Goal: Information Seeking & Learning: Learn about a topic

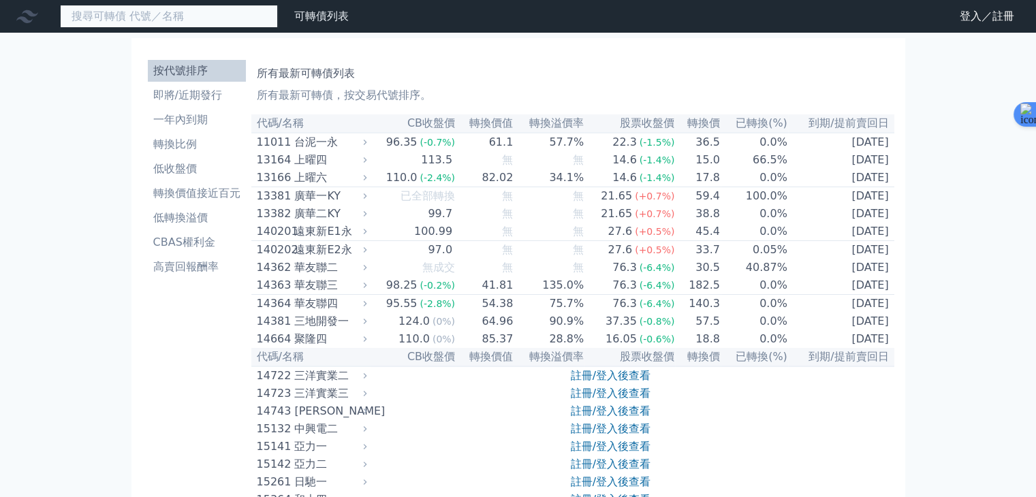
click at [215, 10] on input at bounding box center [169, 16] width 218 height 23
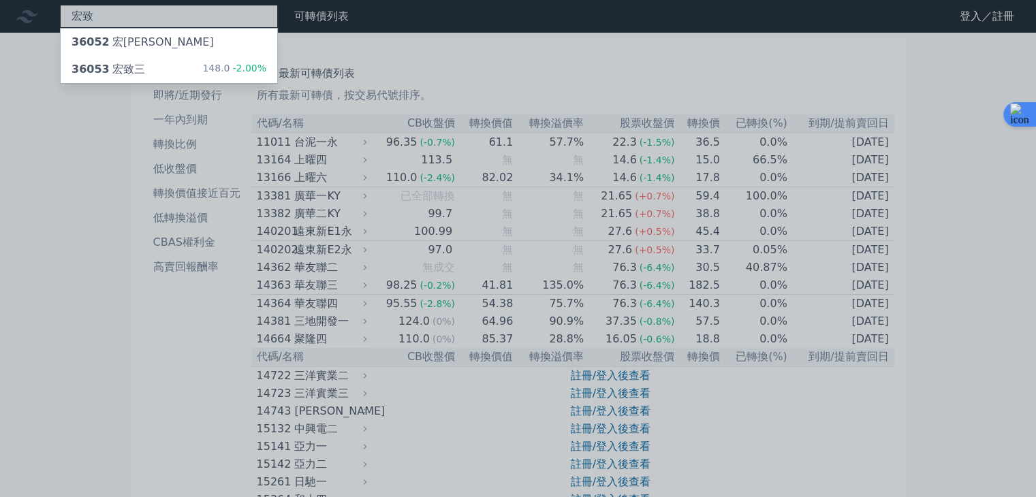
type input "宏致"
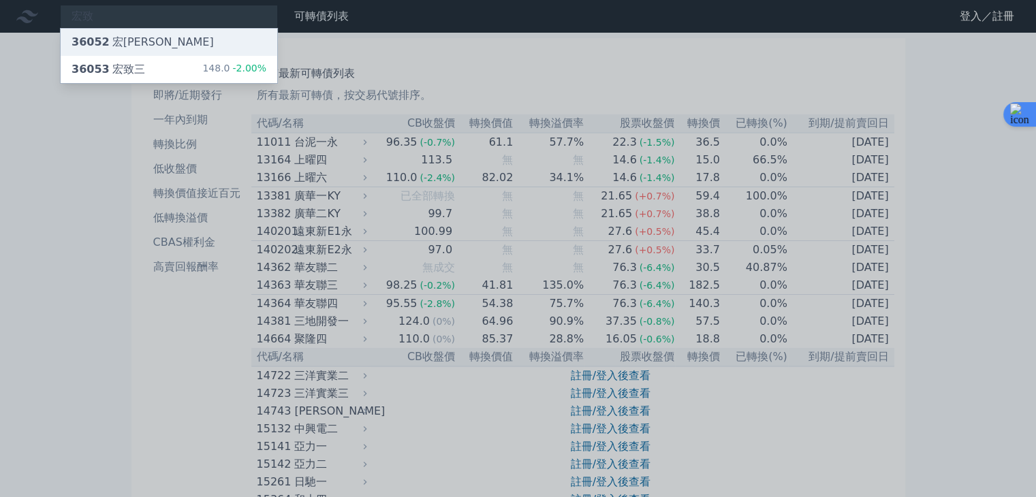
click at [176, 39] on div "36052 宏[PERSON_NAME]" at bounding box center [169, 42] width 217 height 27
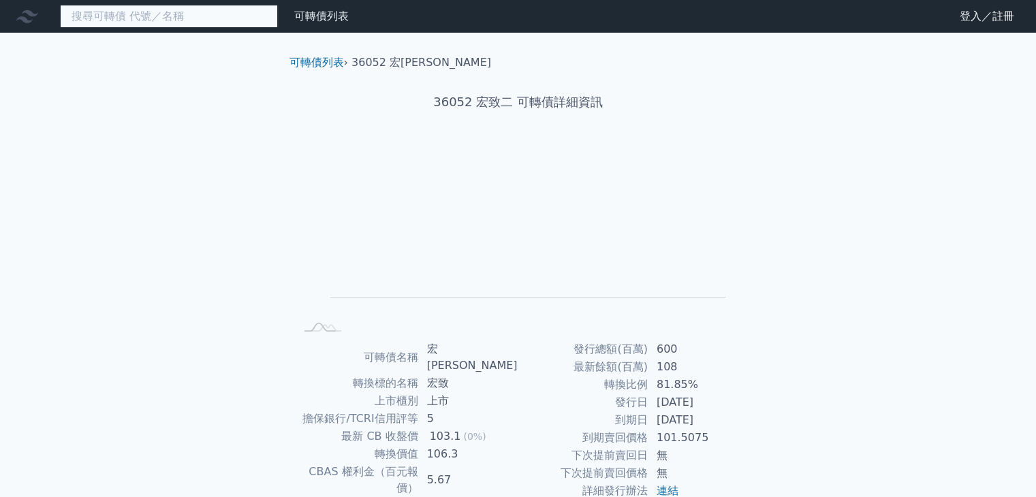
click at [191, 25] on input at bounding box center [169, 16] width 218 height 23
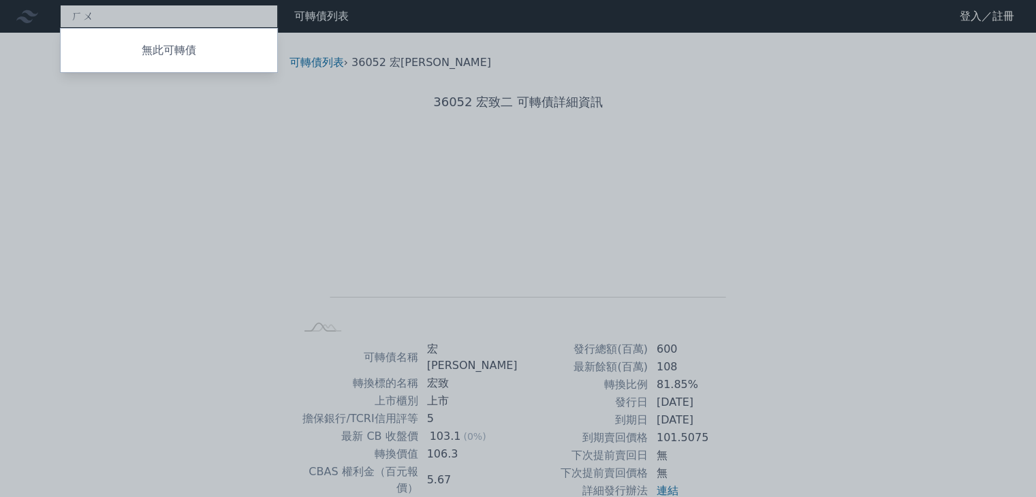
type input "ㄏㄨㄥ"
click at [565, 108] on h1 "36052 宏致二 可轉債詳細資訊" at bounding box center [518, 102] width 479 height 19
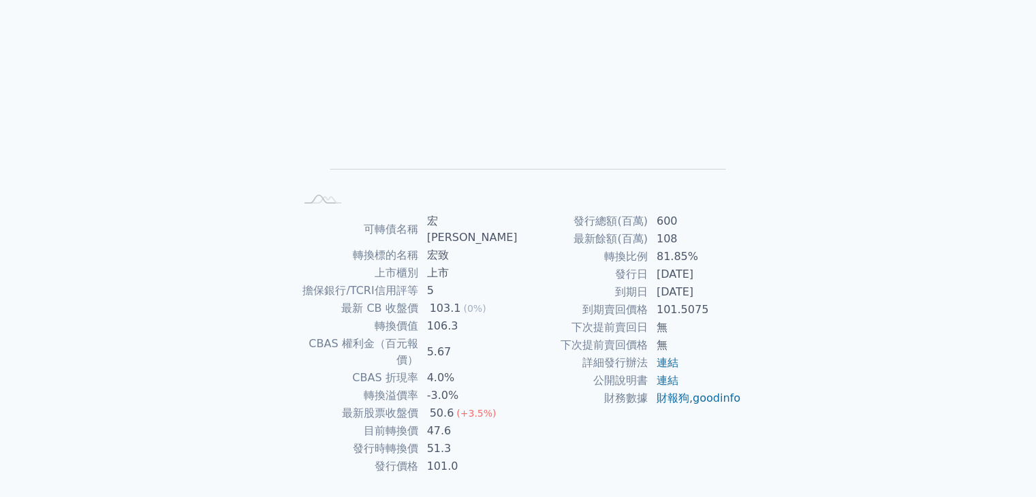
scroll to position [133, 0]
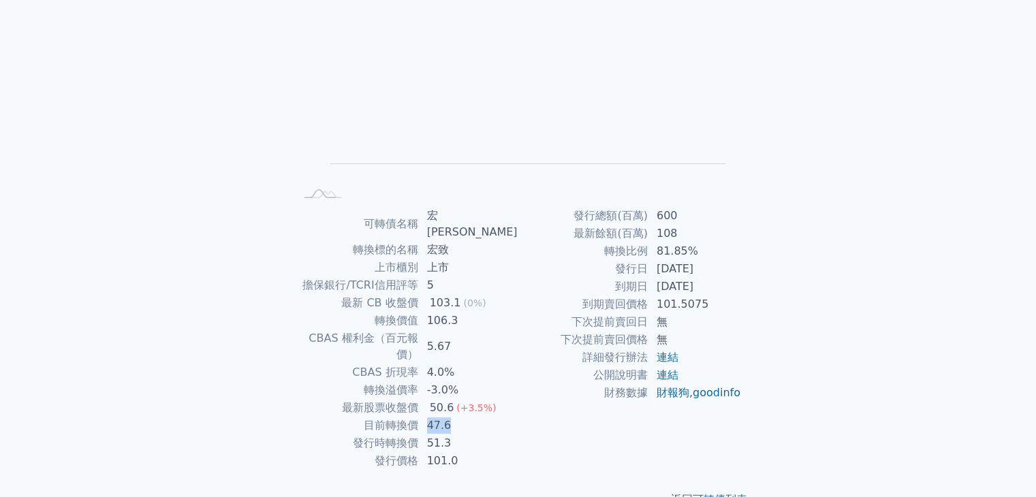
drag, startPoint x: 435, startPoint y: 396, endPoint x: 487, endPoint y: 395, distance: 52.4
click at [487, 417] on td "47.6" at bounding box center [468, 426] width 99 height 18
click at [452, 417] on td "47.6" at bounding box center [468, 426] width 99 height 18
drag, startPoint x: 454, startPoint y: 411, endPoint x: 499, endPoint y: 411, distance: 44.3
click at [499, 435] on tr "發行時轉換價 51.3" at bounding box center [406, 444] width 223 height 18
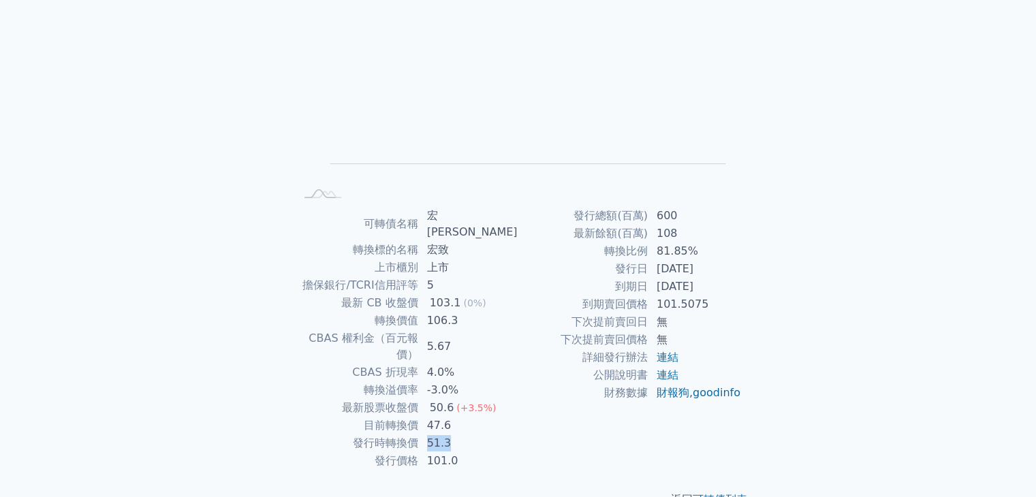
click at [437, 435] on td "51.3" at bounding box center [468, 444] width 99 height 18
drag, startPoint x: 430, startPoint y: 396, endPoint x: 499, endPoint y: 394, distance: 68.1
click at [499, 417] on td "47.6" at bounding box center [468, 426] width 99 height 18
click at [419, 417] on td "目前轉換價" at bounding box center [357, 426] width 124 height 18
drag, startPoint x: 428, startPoint y: 406, endPoint x: 507, endPoint y: 411, distance: 79.1
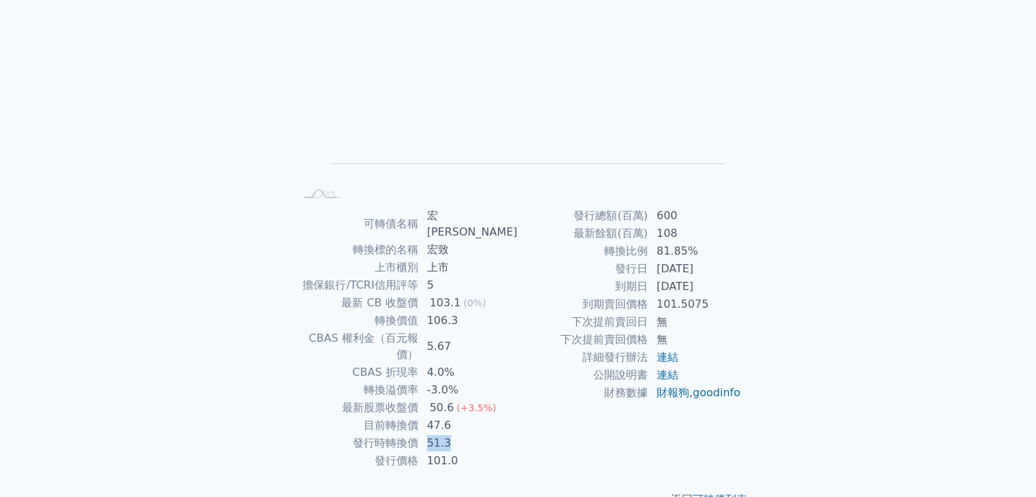
click at [507, 435] on td "51.3" at bounding box center [468, 444] width 99 height 18
click at [454, 435] on td "51.3" at bounding box center [468, 444] width 99 height 18
drag, startPoint x: 433, startPoint y: 411, endPoint x: 507, endPoint y: 411, distance: 73.6
click at [507, 435] on td "51.3" at bounding box center [468, 444] width 99 height 18
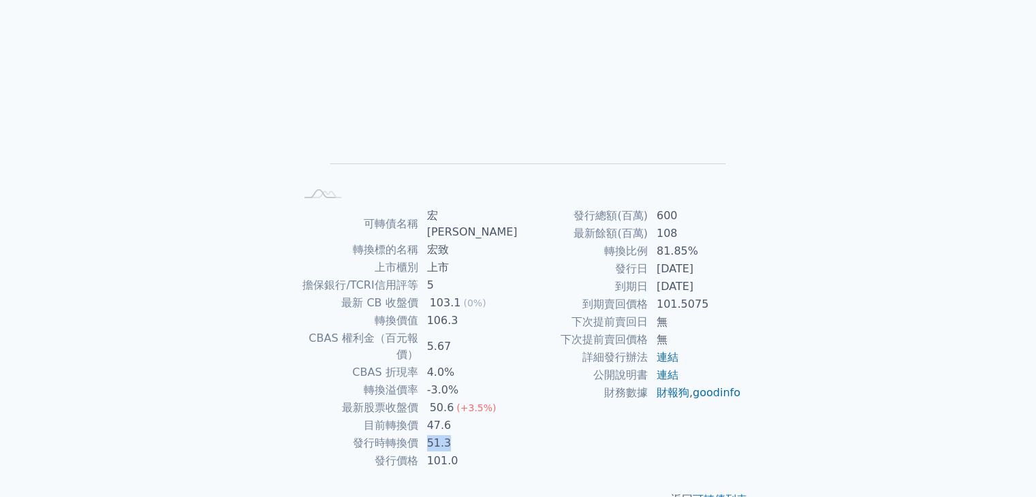
click at [439, 435] on td "51.3" at bounding box center [468, 444] width 99 height 18
drag, startPoint x: 434, startPoint y: 405, endPoint x: 507, endPoint y: 407, distance: 72.9
click at [507, 435] on td "51.3" at bounding box center [468, 444] width 99 height 18
click at [473, 435] on td "51.3" at bounding box center [468, 444] width 99 height 18
drag, startPoint x: 430, startPoint y: 395, endPoint x: 508, endPoint y: 395, distance: 77.6
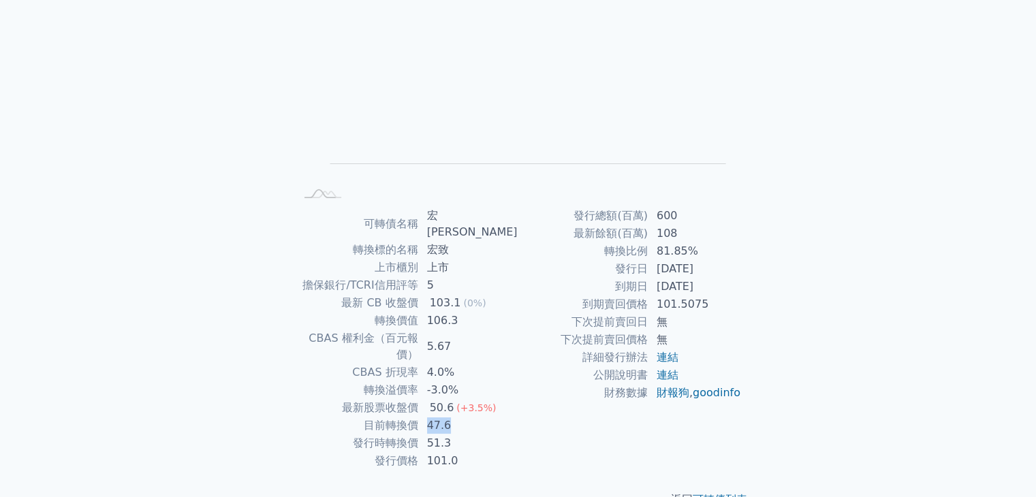
click at [508, 417] on td "47.6" at bounding box center [468, 426] width 99 height 18
drag, startPoint x: 383, startPoint y: 374, endPoint x: 397, endPoint y: 374, distance: 14.3
click at [397, 399] on td "最新股票收盤價" at bounding box center [357, 408] width 124 height 18
click at [379, 381] on td "轉換溢價率" at bounding box center [357, 390] width 124 height 18
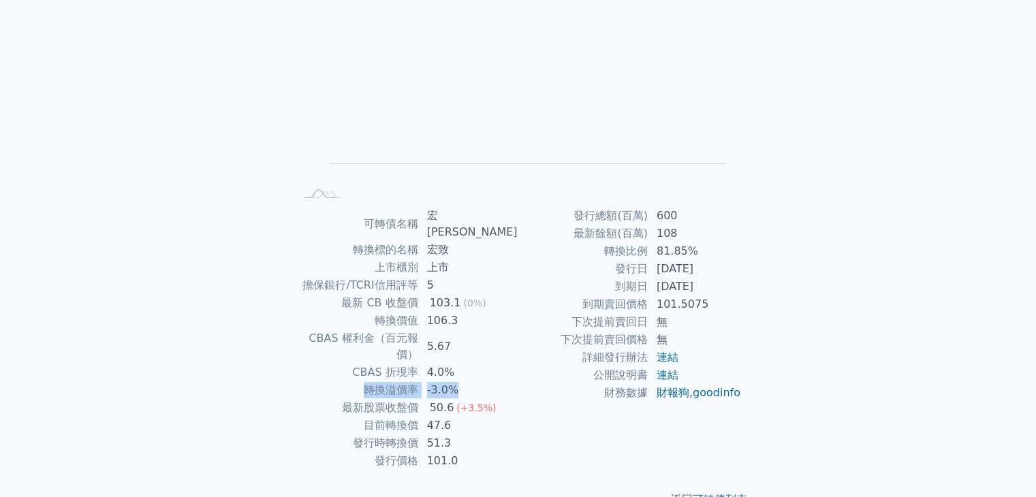
drag, startPoint x: 360, startPoint y: 355, endPoint x: 464, endPoint y: 353, distance: 104.2
click at [464, 381] on tr "轉換溢價率 -3.0%" at bounding box center [406, 390] width 223 height 18
click at [456, 381] on td "-3.0%" at bounding box center [468, 390] width 99 height 18
click at [371, 364] on td "CBAS 折現率" at bounding box center [357, 373] width 124 height 18
drag, startPoint x: 365, startPoint y: 341, endPoint x: 466, endPoint y: 343, distance: 100.8
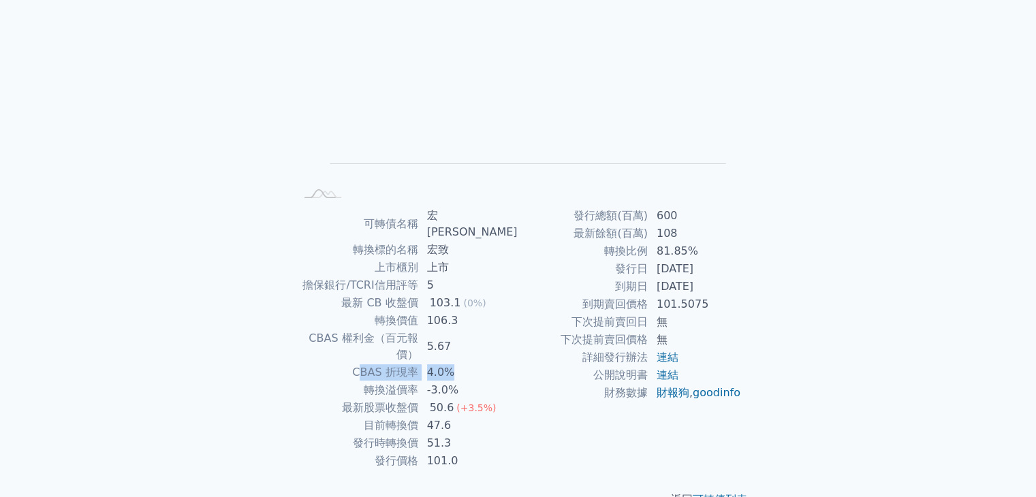
click at [466, 364] on tr "CBAS 折現率 4.0%" at bounding box center [406, 373] width 223 height 18
click at [466, 364] on td "4.0%" at bounding box center [468, 373] width 99 height 18
drag, startPoint x: 298, startPoint y: 319, endPoint x: 471, endPoint y: 322, distance: 173.0
click at [471, 330] on tr "CBAS 權利金（百元報價） 5.67" at bounding box center [406, 347] width 223 height 34
click at [471, 330] on td "5.67" at bounding box center [468, 347] width 99 height 34
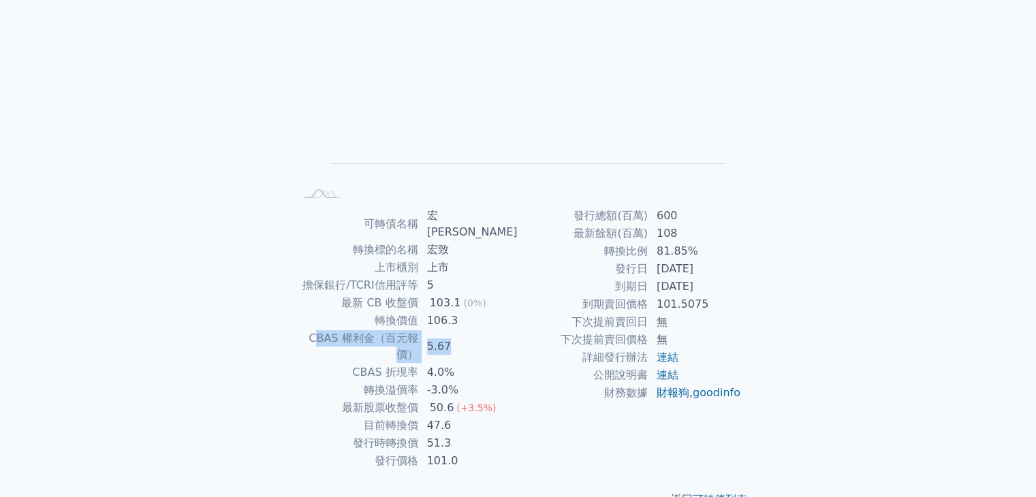
drag, startPoint x: 303, startPoint y: 322, endPoint x: 492, endPoint y: 324, distance: 188.7
click at [492, 330] on tr "CBAS 權利金（百元報價） 5.67" at bounding box center [406, 347] width 223 height 34
click at [490, 330] on td "5.67" at bounding box center [468, 347] width 99 height 34
drag, startPoint x: 446, startPoint y: 306, endPoint x: 495, endPoint y: 308, distance: 49.1
click at [493, 312] on tr "轉換價值 106.3" at bounding box center [406, 321] width 223 height 18
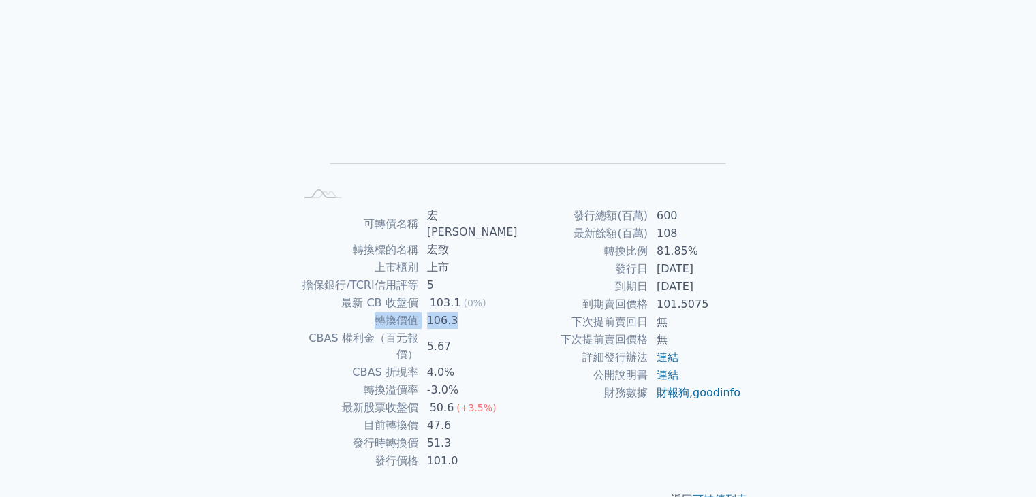
click at [495, 312] on td "106.3" at bounding box center [468, 321] width 99 height 18
drag, startPoint x: 349, startPoint y: 291, endPoint x: 509, endPoint y: 287, distance: 160.1
click at [509, 294] on tr "最新 CB 收盤價 103.1 (0%)" at bounding box center [406, 303] width 223 height 18
click at [509, 294] on td "103.1 (0%)" at bounding box center [468, 303] width 99 height 18
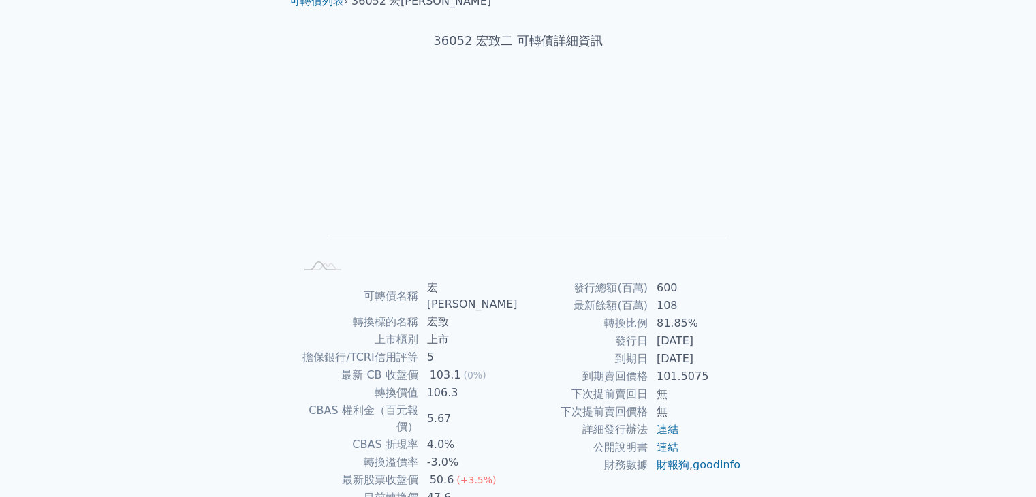
scroll to position [0, 0]
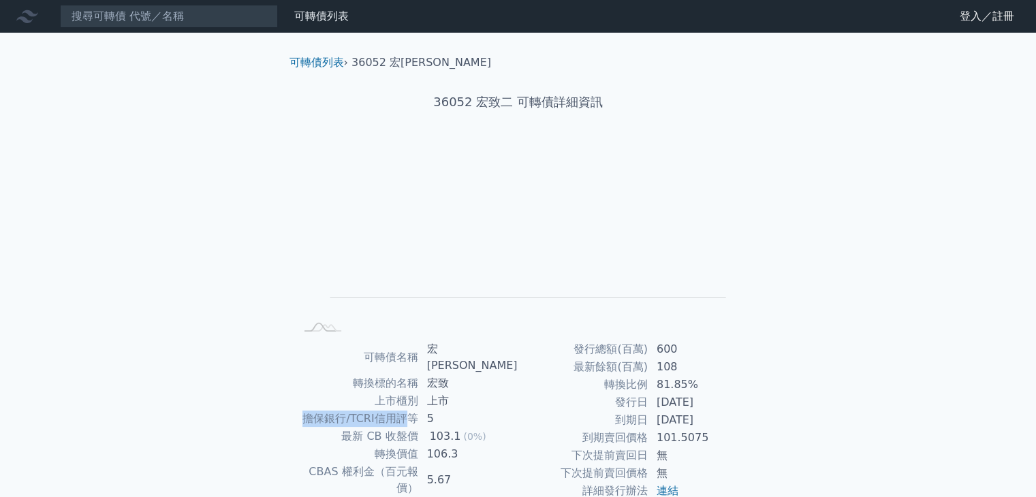
drag, startPoint x: 309, startPoint y: 393, endPoint x: 420, endPoint y: 390, distance: 110.4
click at [413, 392] on tbody "可轉債名稱 宏致二 轉換標的名稱 宏致 上市櫃別 上市 擔保銀行/TCRI信用評等 5 最新 CB 收盤價 103.1 (0%) 轉換價值 106.3 CBA…" at bounding box center [406, 472] width 223 height 263
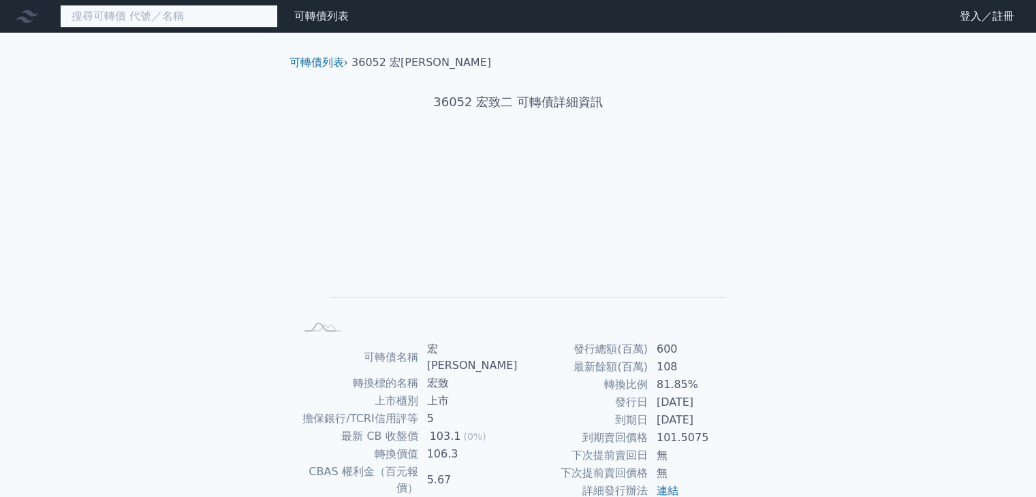
click at [241, 17] on input at bounding box center [169, 16] width 218 height 23
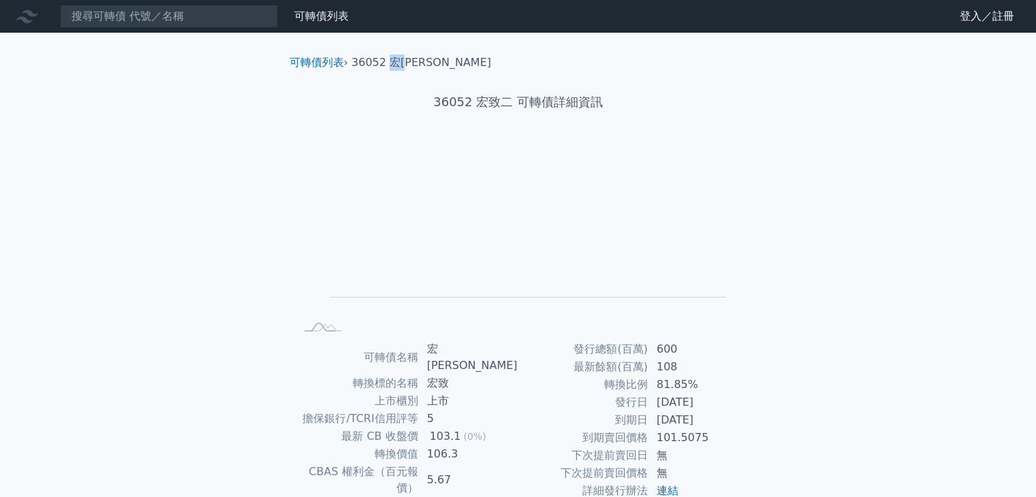
drag, startPoint x: 390, startPoint y: 65, endPoint x: 405, endPoint y: 63, distance: 15.1
click at [405, 63] on li "36052 宏[PERSON_NAME]" at bounding box center [421, 62] width 140 height 16
copy li "宏致"
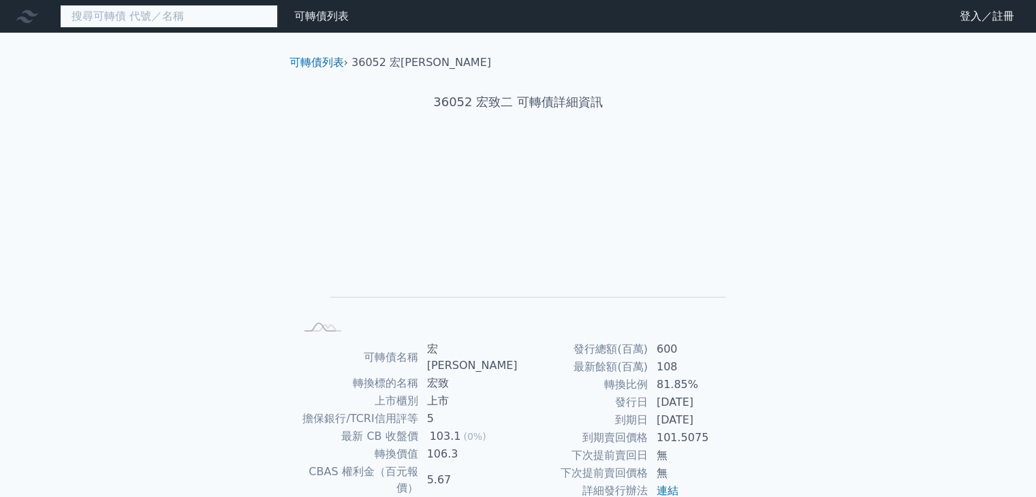
click at [221, 10] on input at bounding box center [169, 16] width 218 height 23
paste input "宏致"
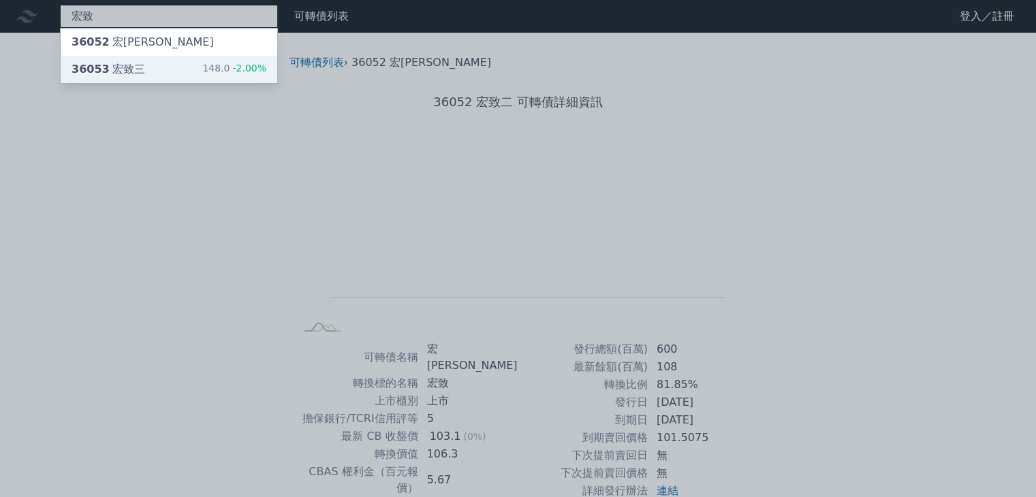
type input "宏致"
click at [199, 74] on div "36053 宏致三 148.0 -2.00%" at bounding box center [169, 69] width 217 height 27
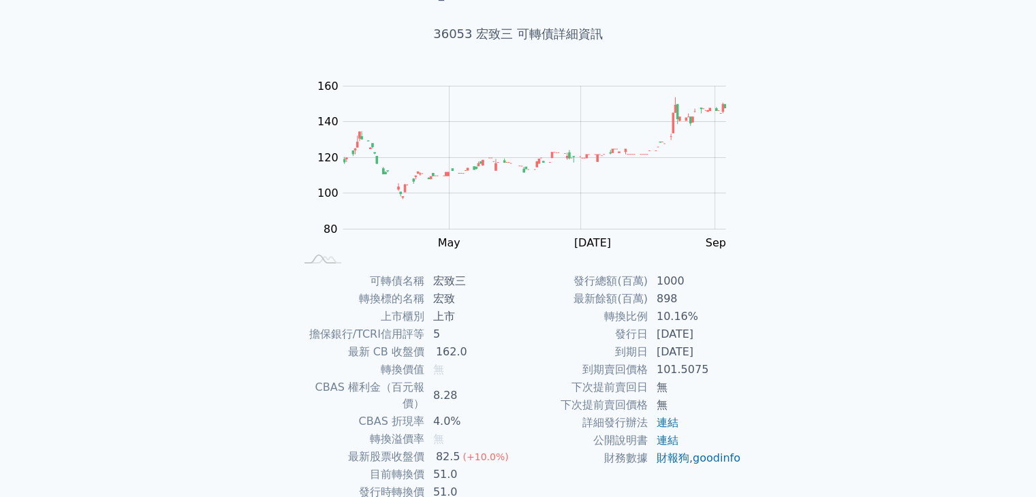
scroll to position [65, 0]
drag, startPoint x: 428, startPoint y: 387, endPoint x: 499, endPoint y: 391, distance: 70.9
click at [499, 391] on td "8.28" at bounding box center [471, 398] width 93 height 34
click at [474, 394] on td "8.28" at bounding box center [471, 398] width 93 height 34
drag, startPoint x: 424, startPoint y: 425, endPoint x: 456, endPoint y: 428, distance: 32.9
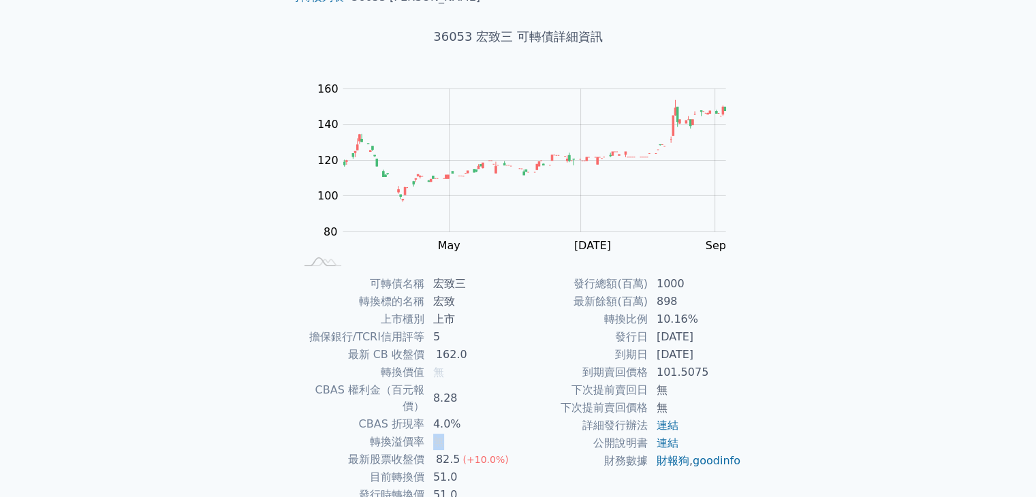
click at [454, 433] on tr "轉換溢價率 無" at bounding box center [406, 442] width 223 height 18
click at [456, 433] on td "無" at bounding box center [471, 442] width 93 height 18
drag, startPoint x: 652, startPoint y: 305, endPoint x: 684, endPoint y: 343, distance: 50.2
click at [685, 342] on tbody "發行總額(百萬) 1000 最新餘額(百萬) 898 轉換比例 10.16% 發行日 [DATE] 到期日 [DATE] 到期賣回價格 101.5075 下次…" at bounding box center [629, 372] width 223 height 195
click at [684, 343] on td "[DATE]" at bounding box center [694, 337] width 93 height 18
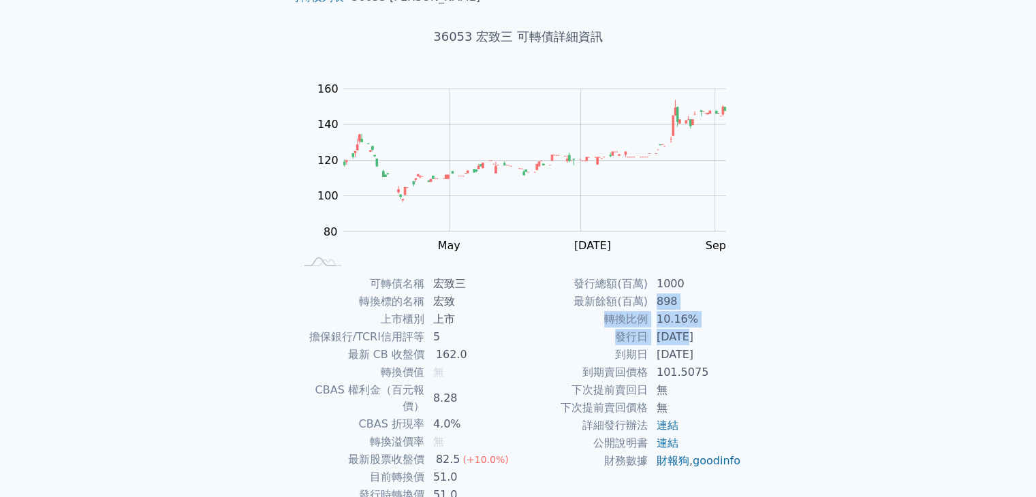
drag, startPoint x: 642, startPoint y: 336, endPoint x: 708, endPoint y: 350, distance: 68.3
click at [708, 349] on tbody "發行總額(百萬) 1000 最新餘額(百萬) 898 轉換比例 10.16% 發行日 [DATE] 到期日 [DATE] 到期賣回價格 101.5075 下次…" at bounding box center [629, 372] width 223 height 195
click at [708, 350] on td "[DATE]" at bounding box center [694, 355] width 93 height 18
drag, startPoint x: 662, startPoint y: 336, endPoint x: 695, endPoint y: 366, distance: 44.9
click at [696, 364] on tbody "發行總額(百萬) 1000 最新餘額(百萬) 898 轉換比例 10.16% 發行日 [DATE] 到期日 [DATE] 到期賣回價格 101.5075 下次…" at bounding box center [629, 372] width 223 height 195
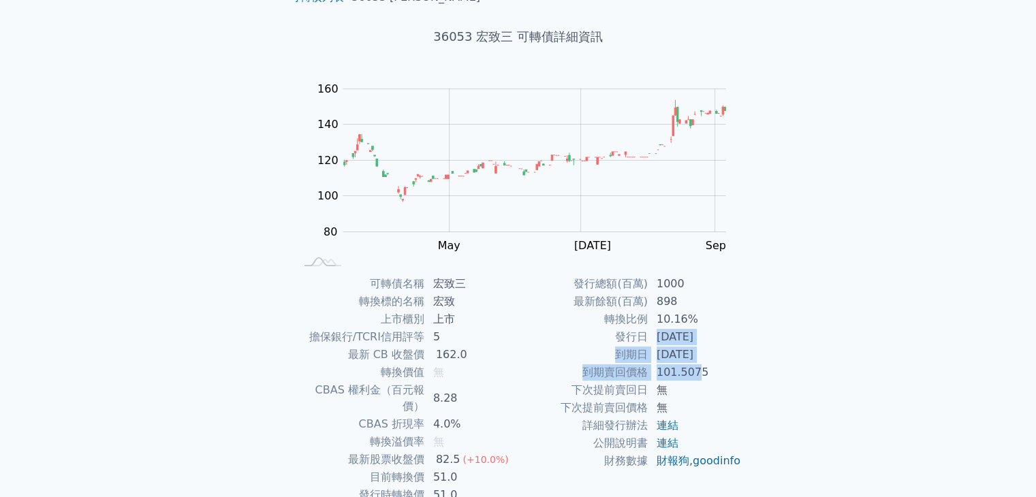
click at [695, 366] on td "101.5075" at bounding box center [694, 373] width 93 height 18
drag, startPoint x: 703, startPoint y: 371, endPoint x: 575, endPoint y: 372, distance: 128.0
click at [575, 372] on tr "到期賣回價格 101.5075" at bounding box center [629, 373] width 223 height 18
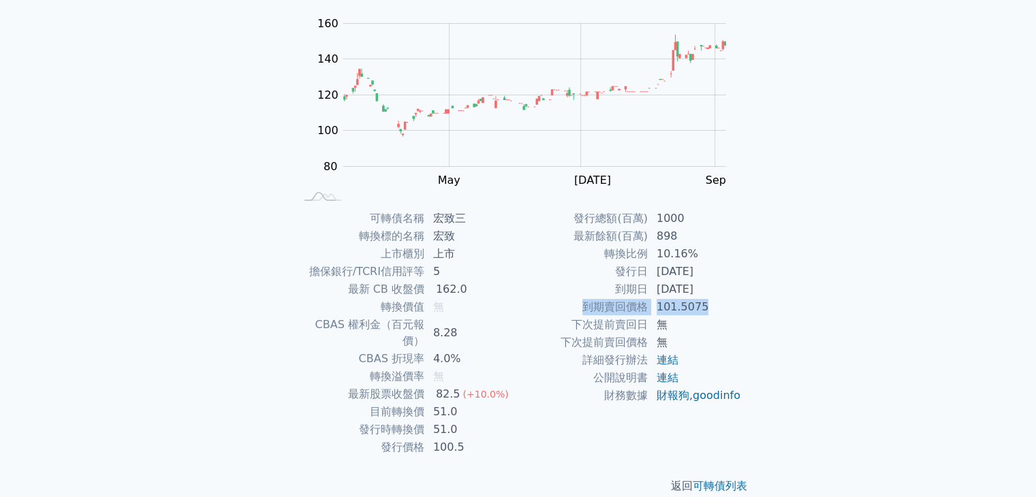
scroll to position [133, 0]
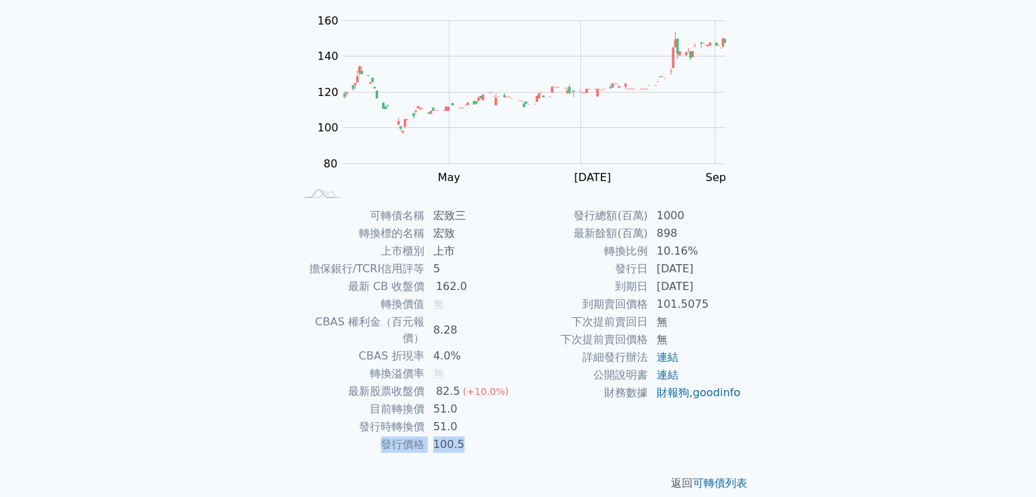
drag, startPoint x: 455, startPoint y: 427, endPoint x: 331, endPoint y: 417, distance: 124.3
click at [332, 436] on tr "發行價格 100.5" at bounding box center [406, 445] width 223 height 18
click at [331, 418] on td "發行時轉換價" at bounding box center [360, 427] width 130 height 18
